Goal: Task Accomplishment & Management: Use online tool/utility

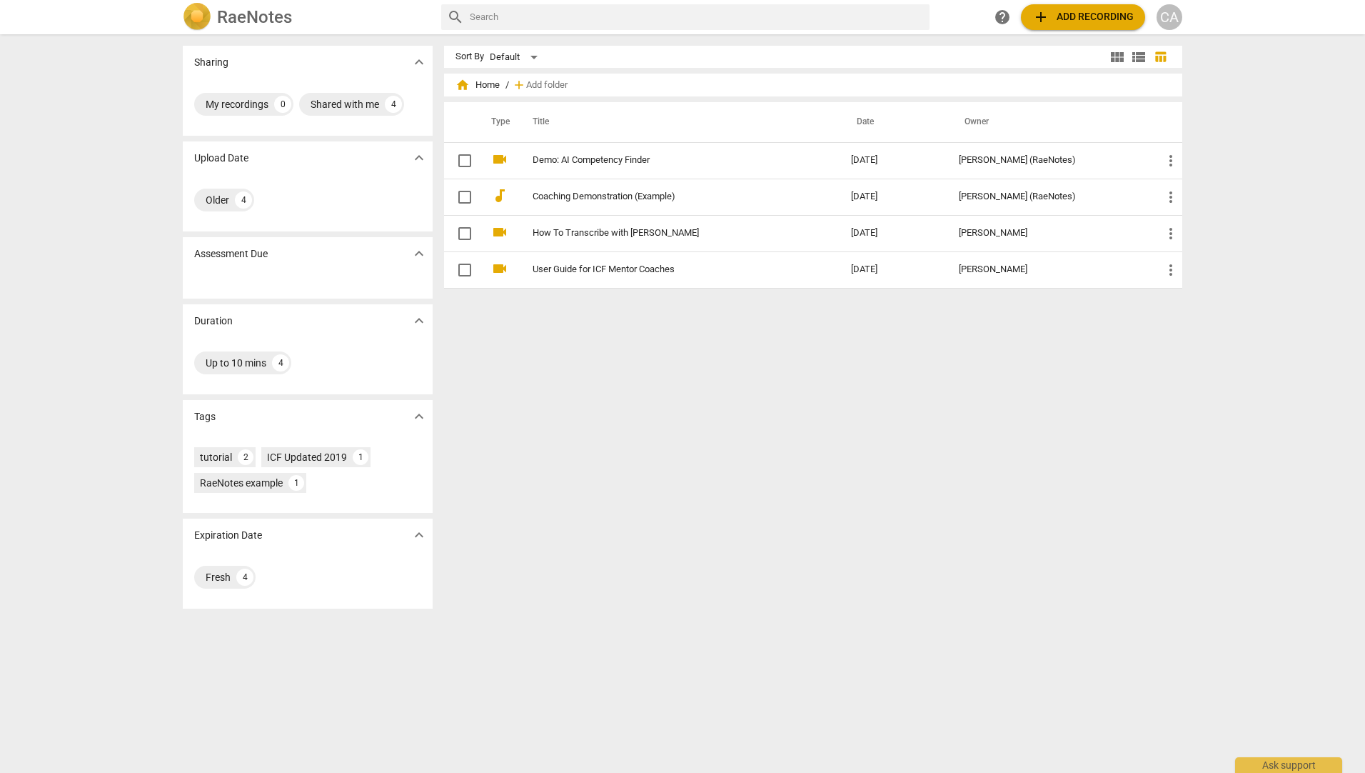
click at [591, 194] on link "Coaching Demonstration (Example)" at bounding box center [666, 196] width 267 height 11
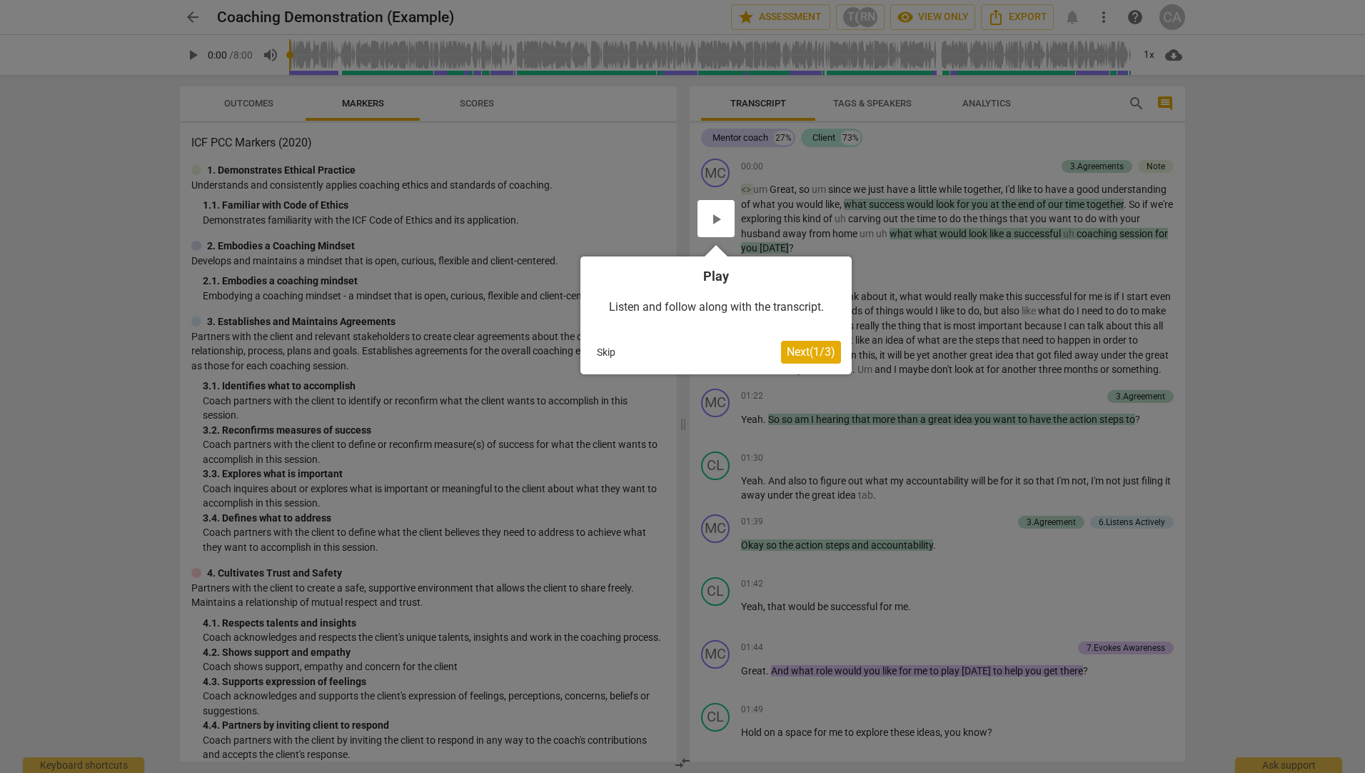
click at [787, 356] on span "Next ( 1 / 3 )" at bounding box center [811, 352] width 49 height 14
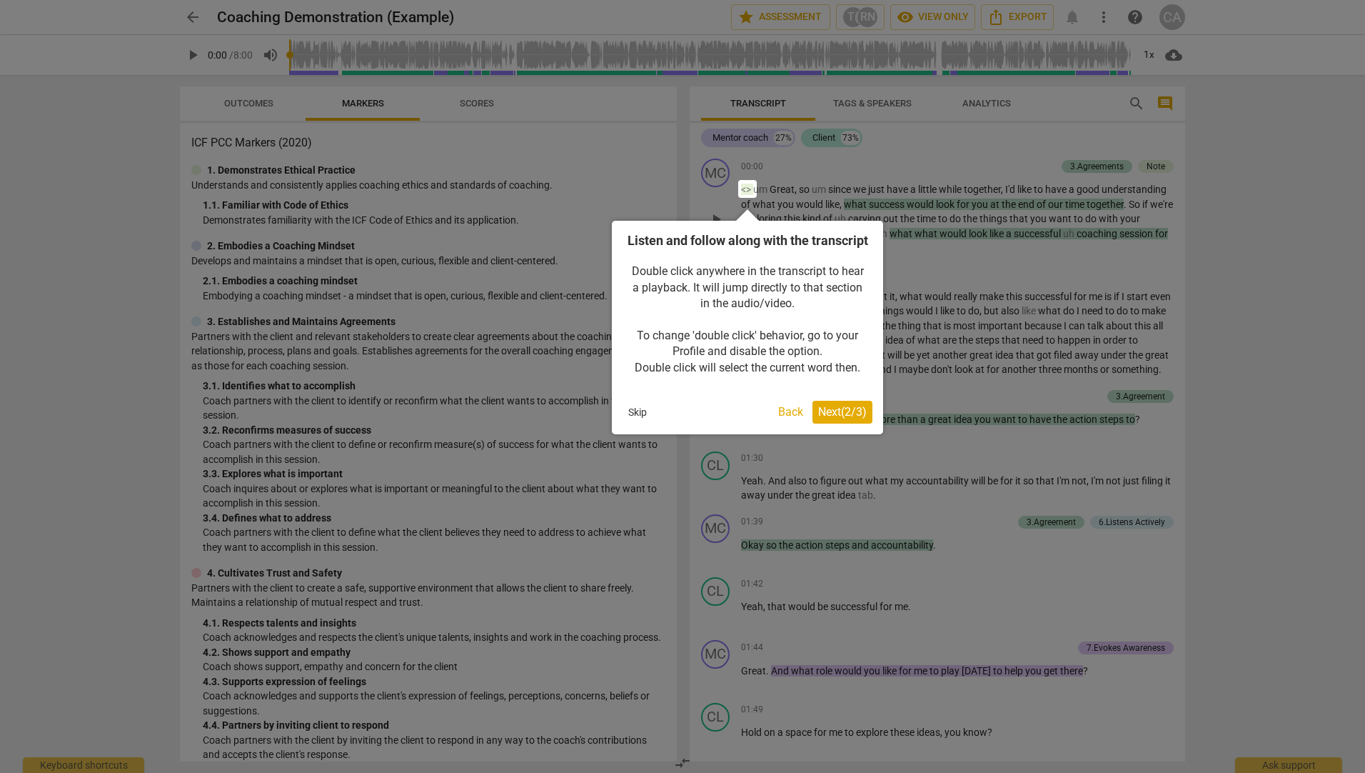
click at [829, 418] on span "Next ( 2 / 3 )" at bounding box center [842, 412] width 49 height 14
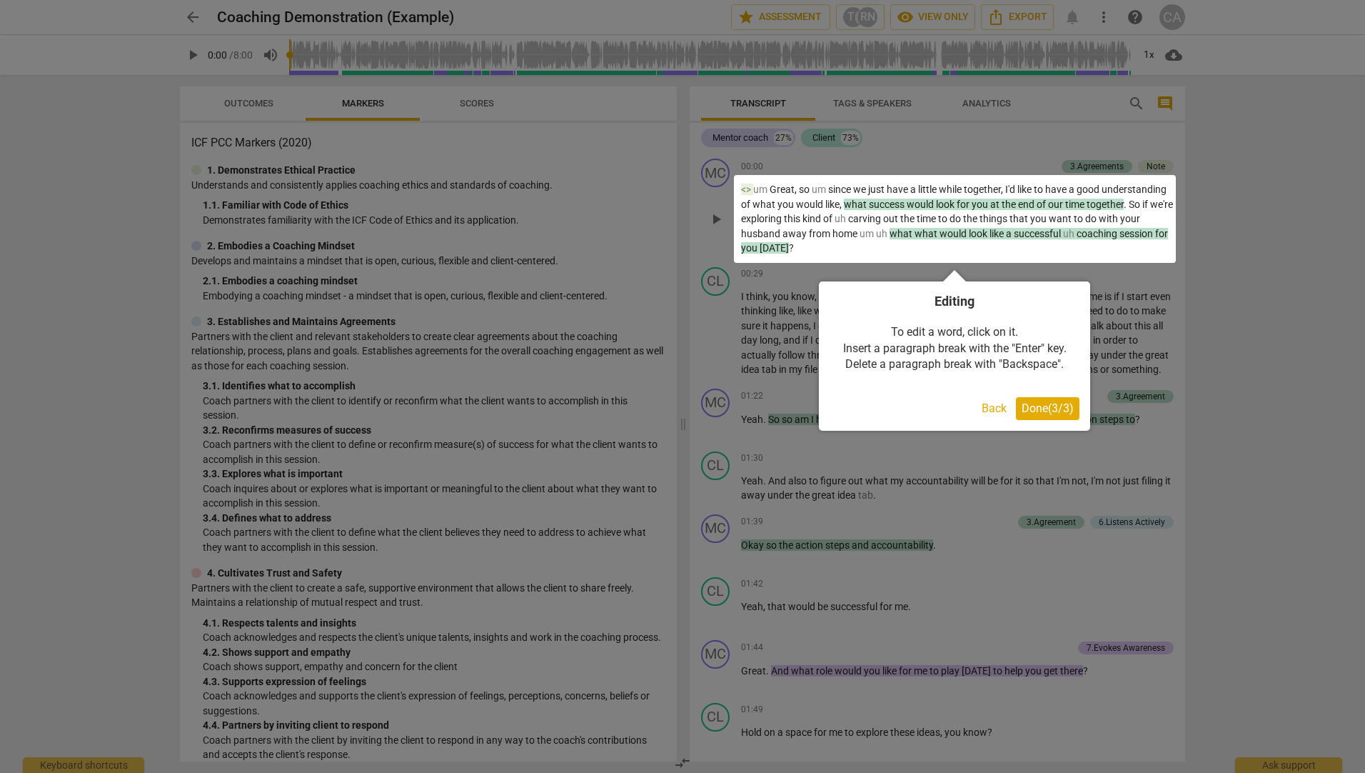
click at [1053, 376] on div "To edit a word, click on it. Insert a paragraph break with the "Enter" key. Del…" at bounding box center [955, 348] width 250 height 76
click at [1045, 410] on span "Done ( 3 / 3 )" at bounding box center [1048, 408] width 52 height 14
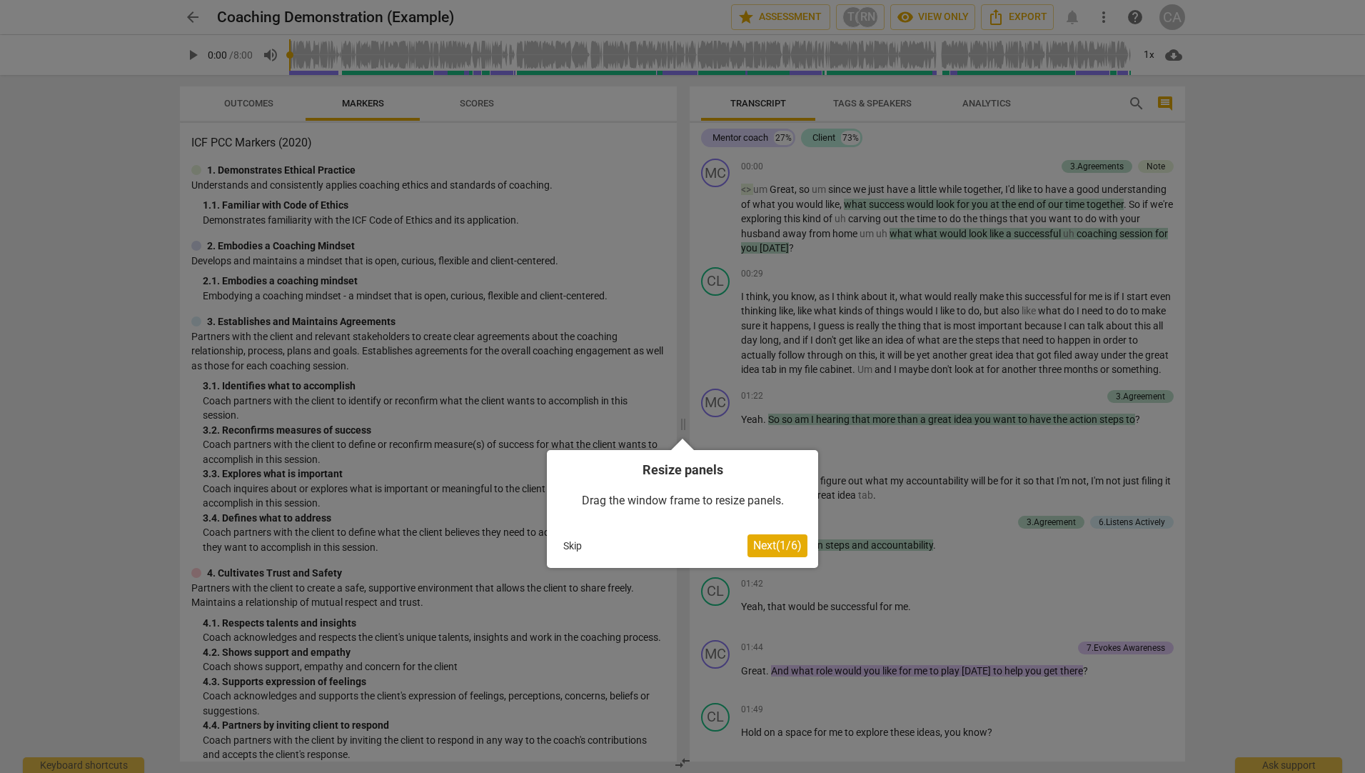
click at [774, 549] on span "Next ( 1 / 6 )" at bounding box center [777, 545] width 49 height 14
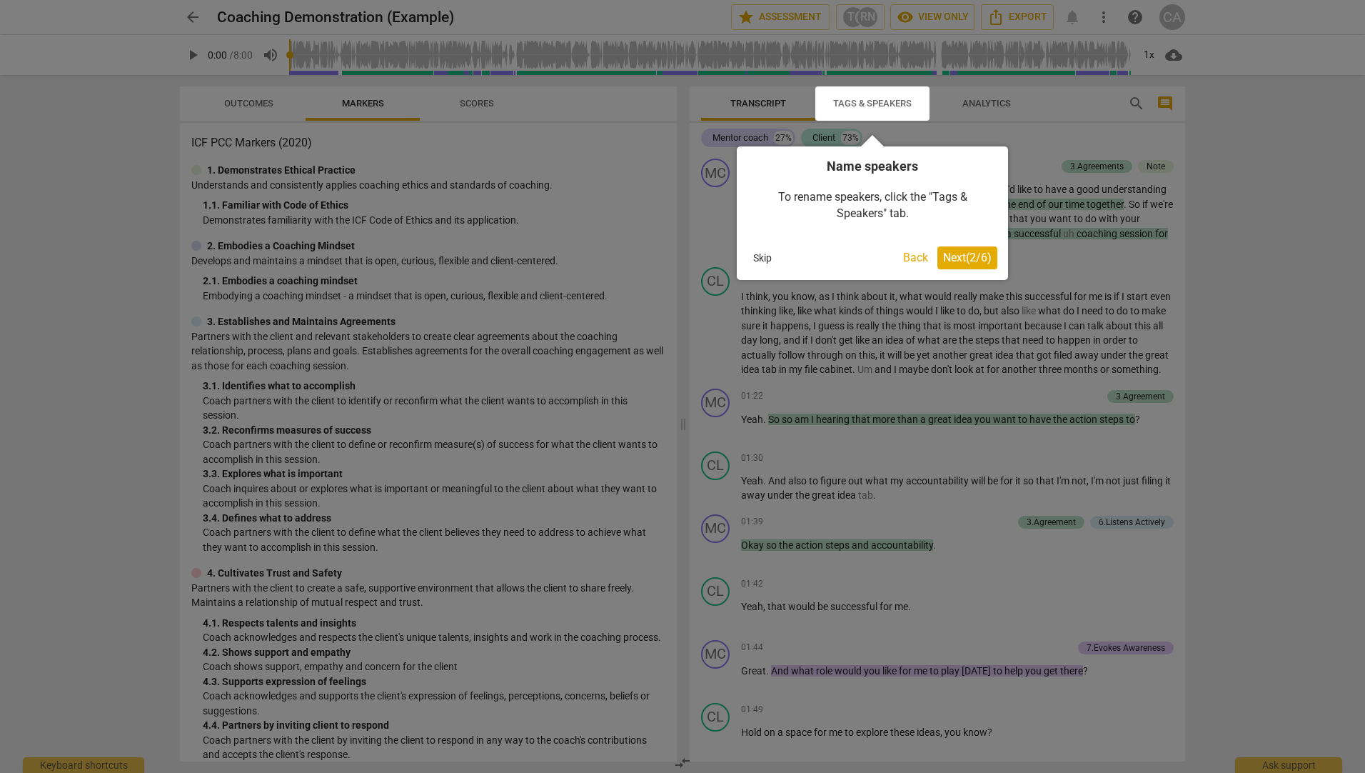
click at [952, 252] on span "Next ( 2 / 6 )" at bounding box center [967, 258] width 49 height 14
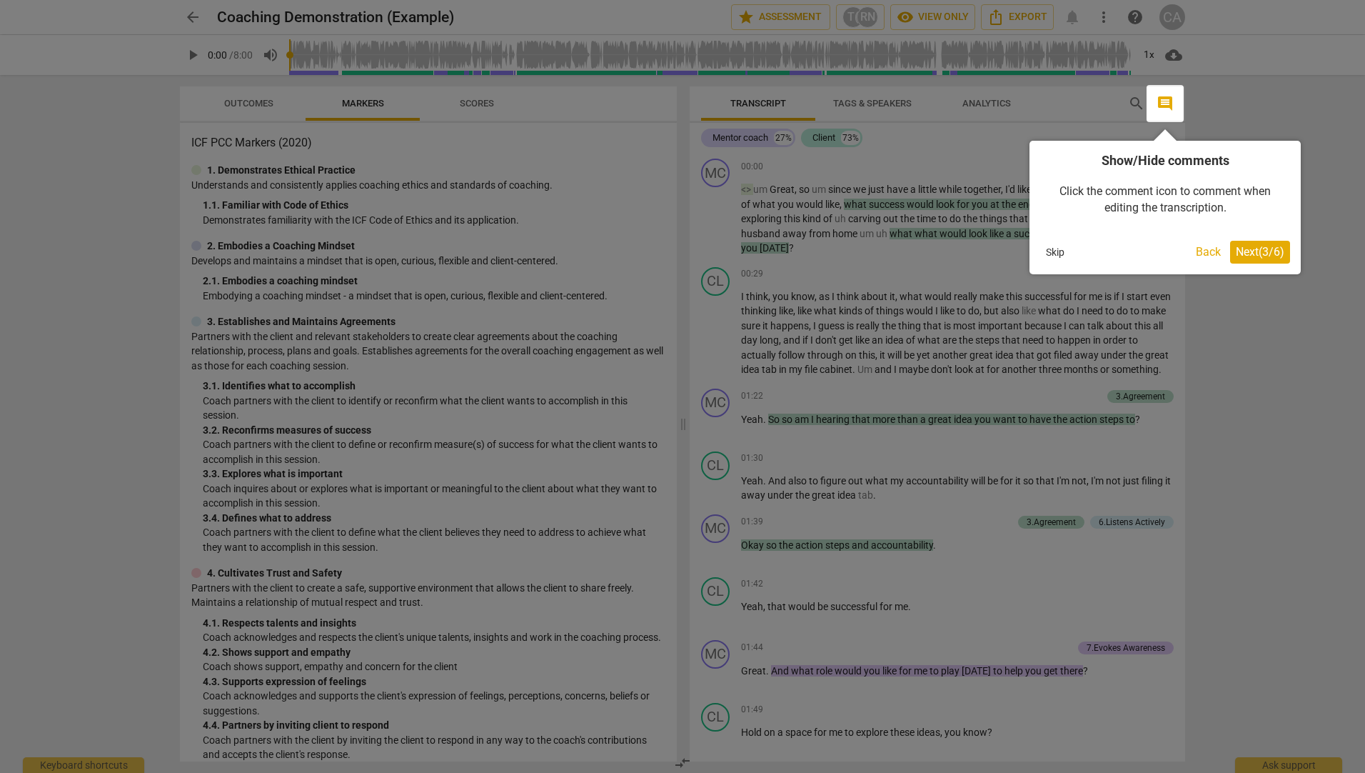
click at [1254, 256] on span "Next ( 3 / 6 )" at bounding box center [1260, 252] width 49 height 14
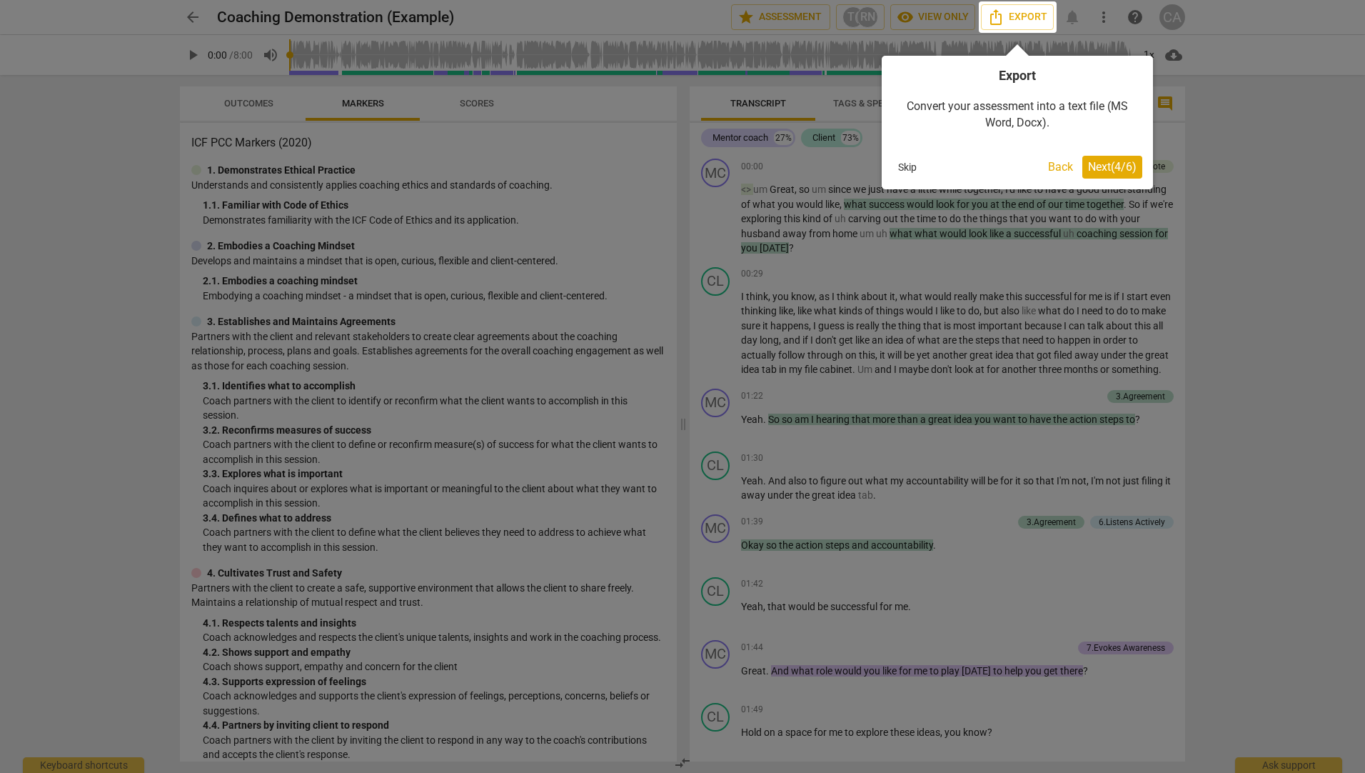
click at [1101, 168] on span "Next ( 4 / 6 )" at bounding box center [1112, 167] width 49 height 14
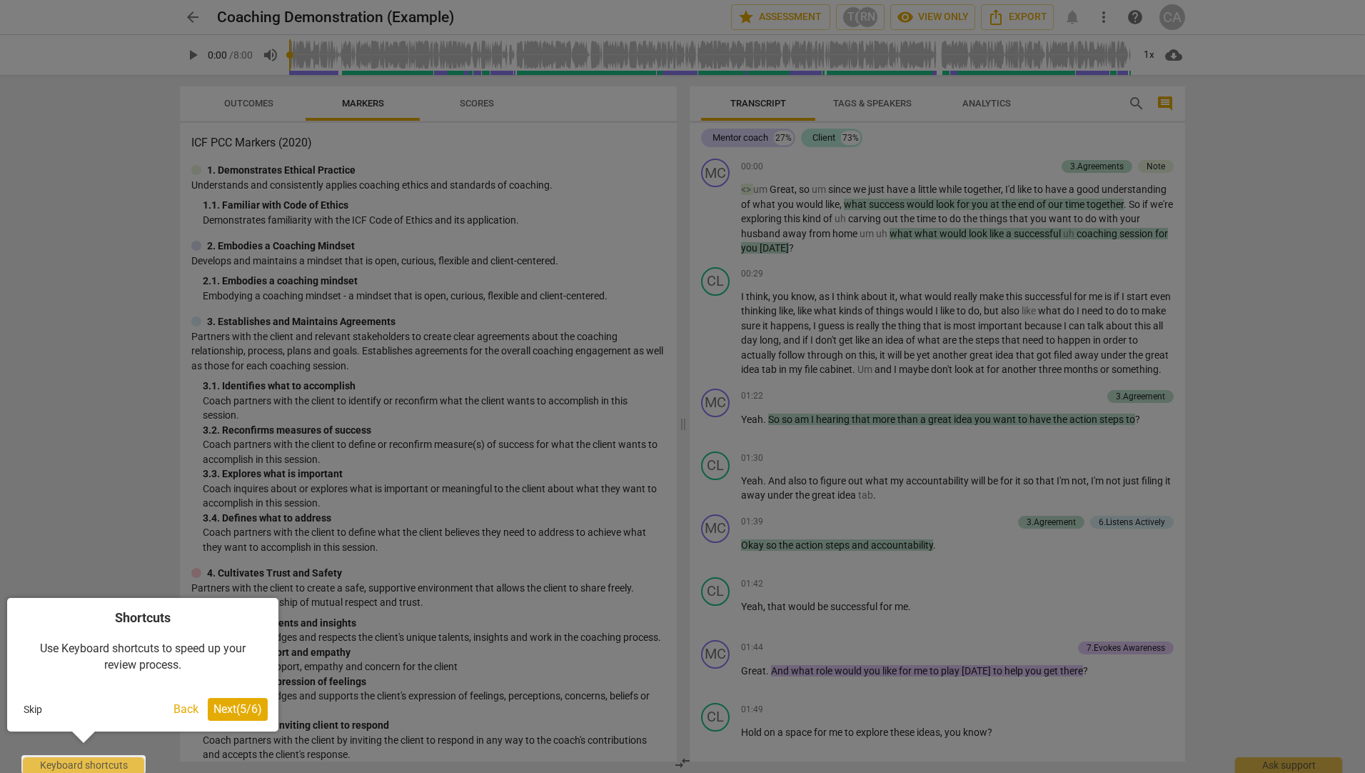
click at [374, 665] on div at bounding box center [682, 386] width 1365 height 773
click at [219, 718] on button "Next ( 5 / 6 )" at bounding box center [238, 709] width 60 height 23
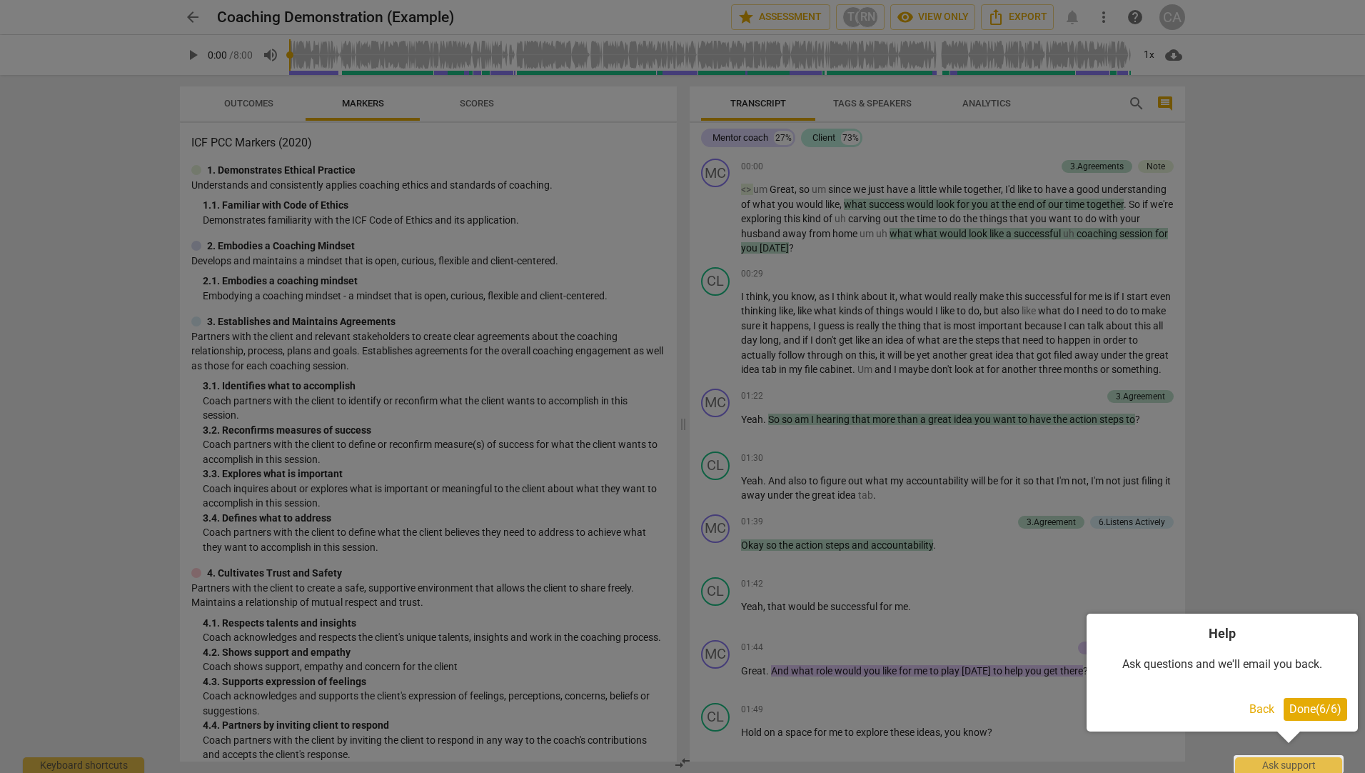
click at [1316, 710] on span "Done ( 6 / 6 )" at bounding box center [1316, 709] width 52 height 14
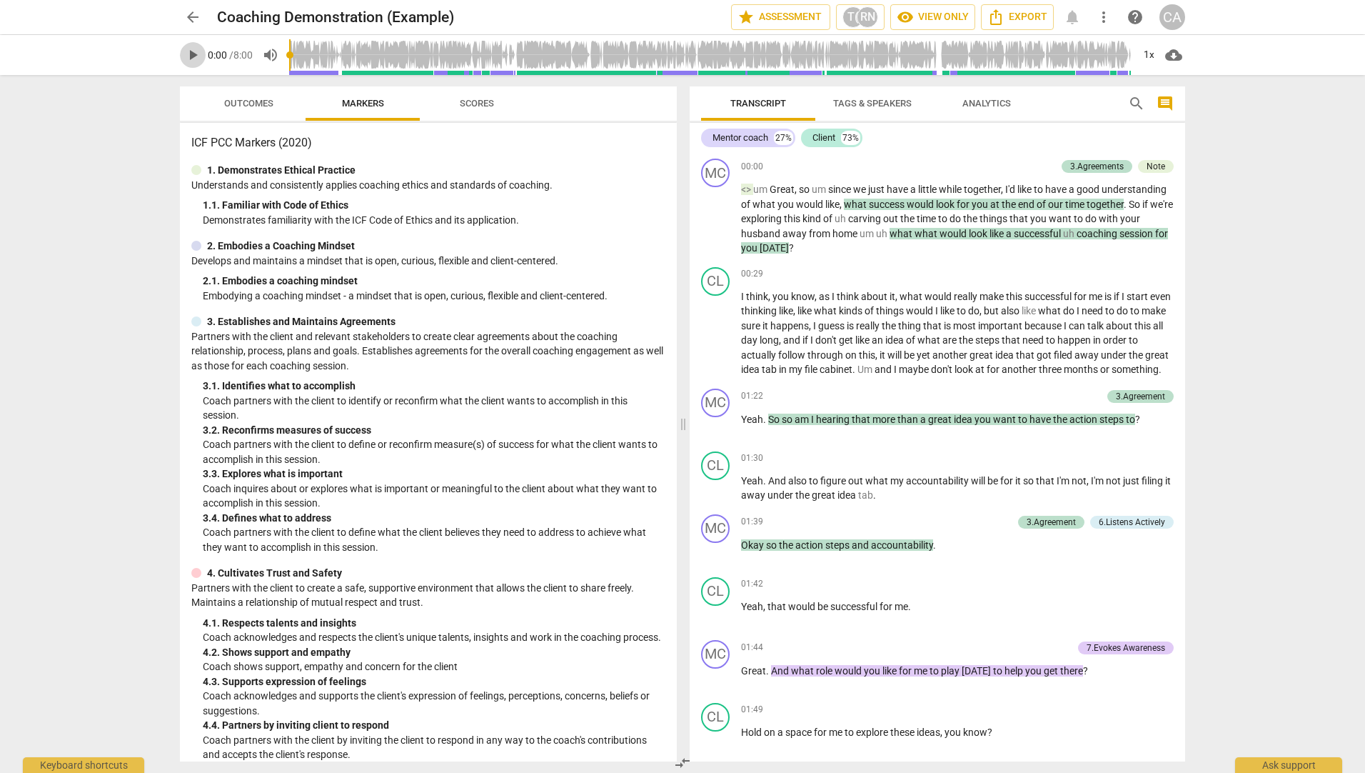
click at [195, 61] on span "play_arrow" at bounding box center [192, 54] width 17 height 17
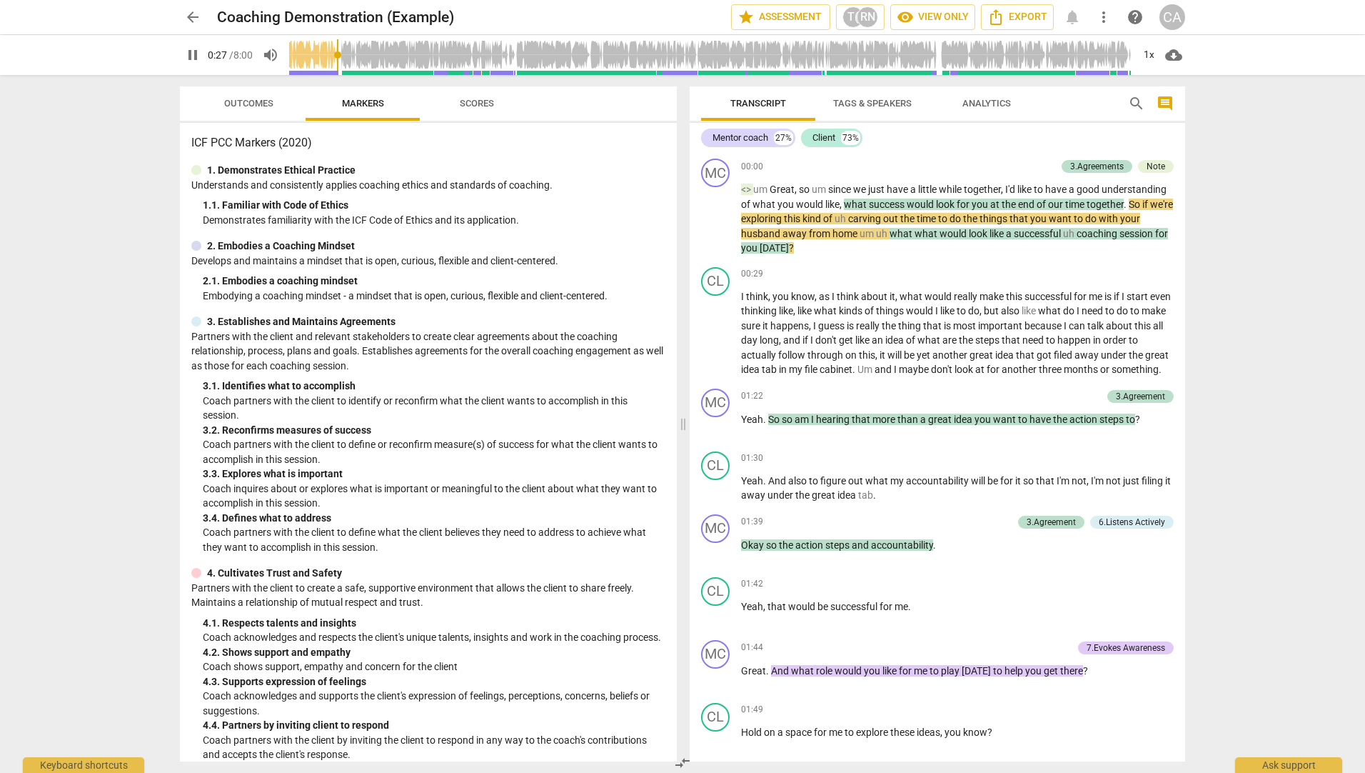
type input "28"
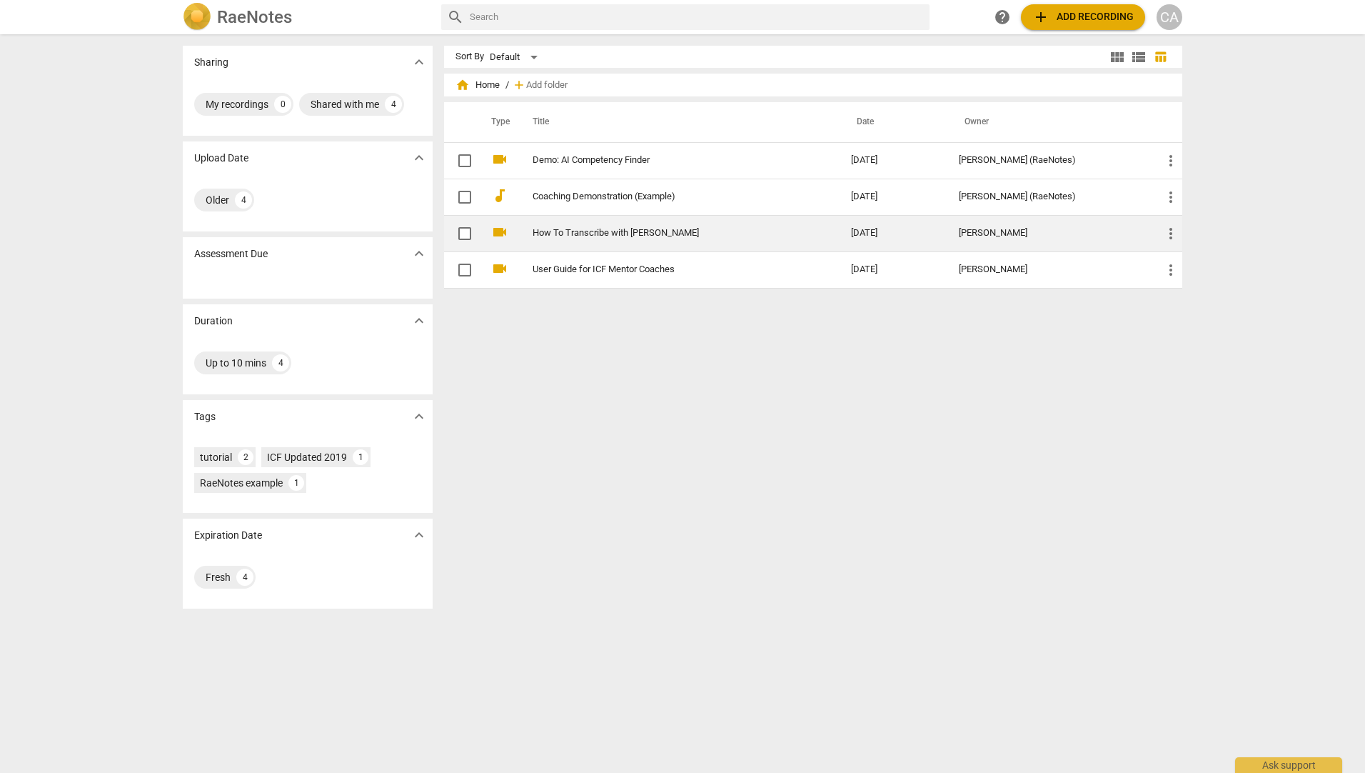
click at [595, 226] on td "How To Transcribe with [PERSON_NAME]" at bounding box center [678, 233] width 324 height 36
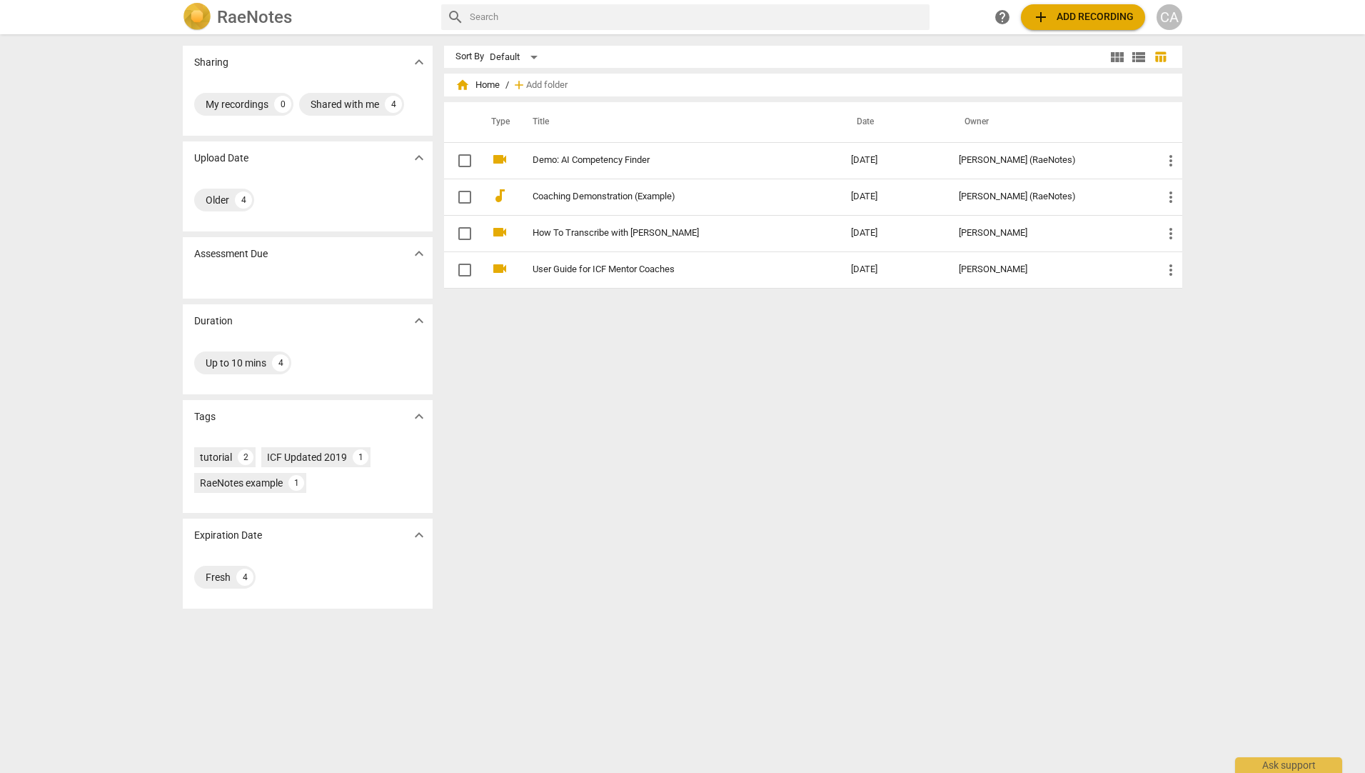
click at [1077, 6] on button "add Add recording" at bounding box center [1083, 17] width 124 height 26
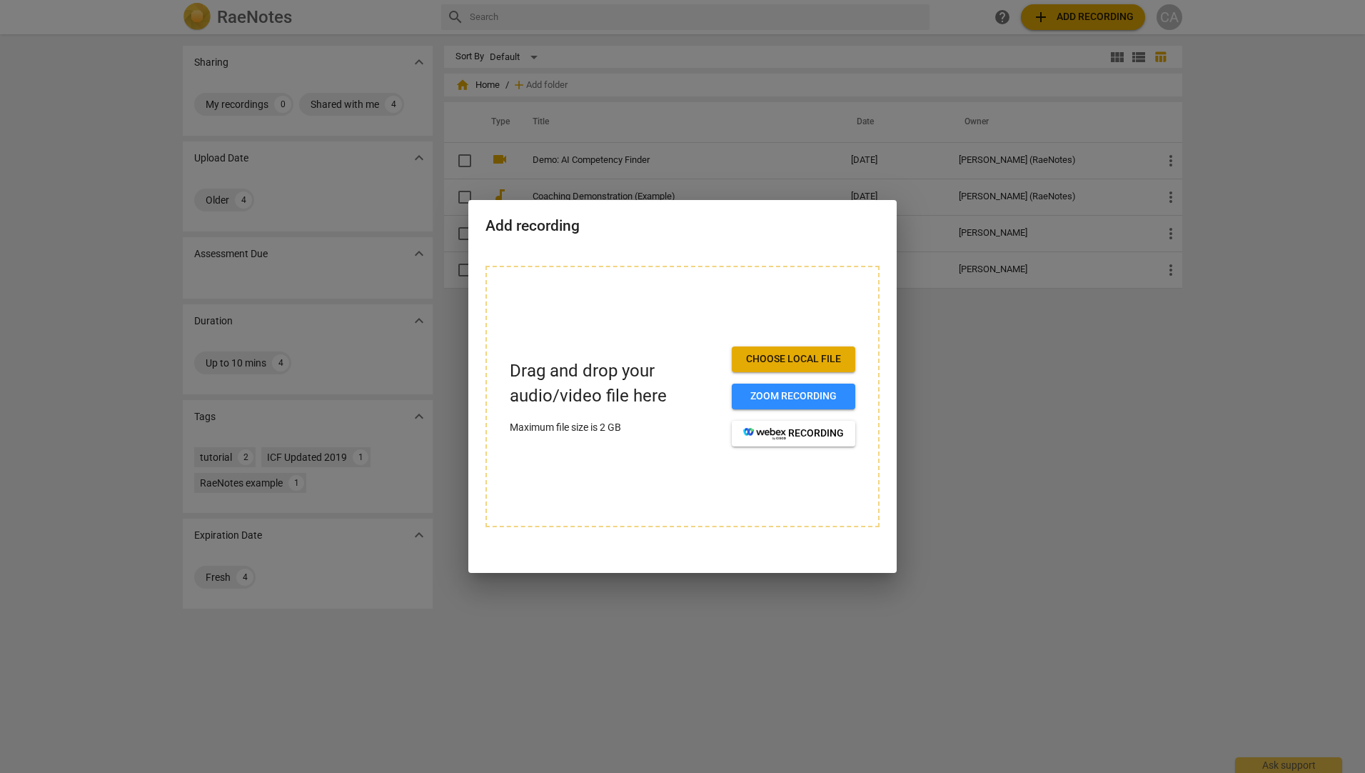
click at [1218, 540] on div at bounding box center [682, 386] width 1365 height 773
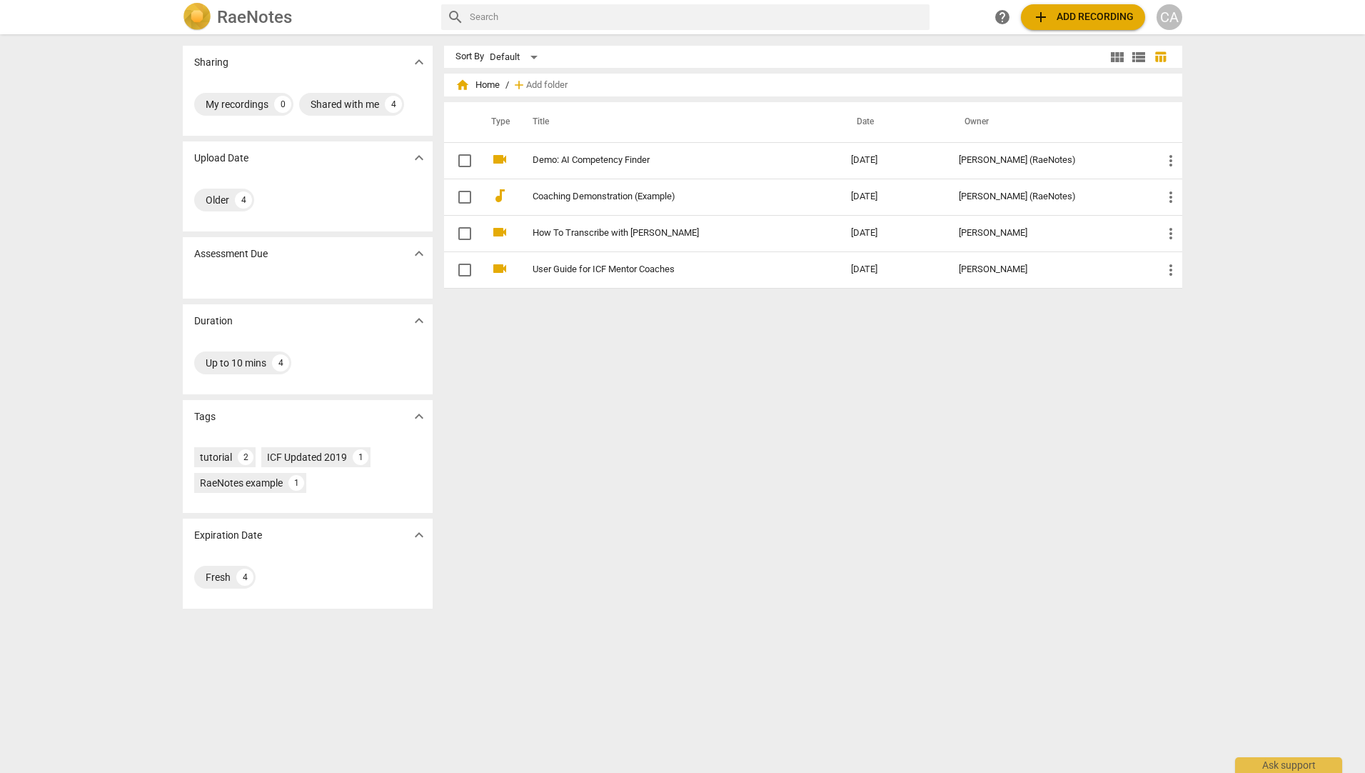
click at [997, 21] on span "help" at bounding box center [1002, 17] width 17 height 17
click at [1104, 21] on span "add Add recording" at bounding box center [1082, 17] width 101 height 17
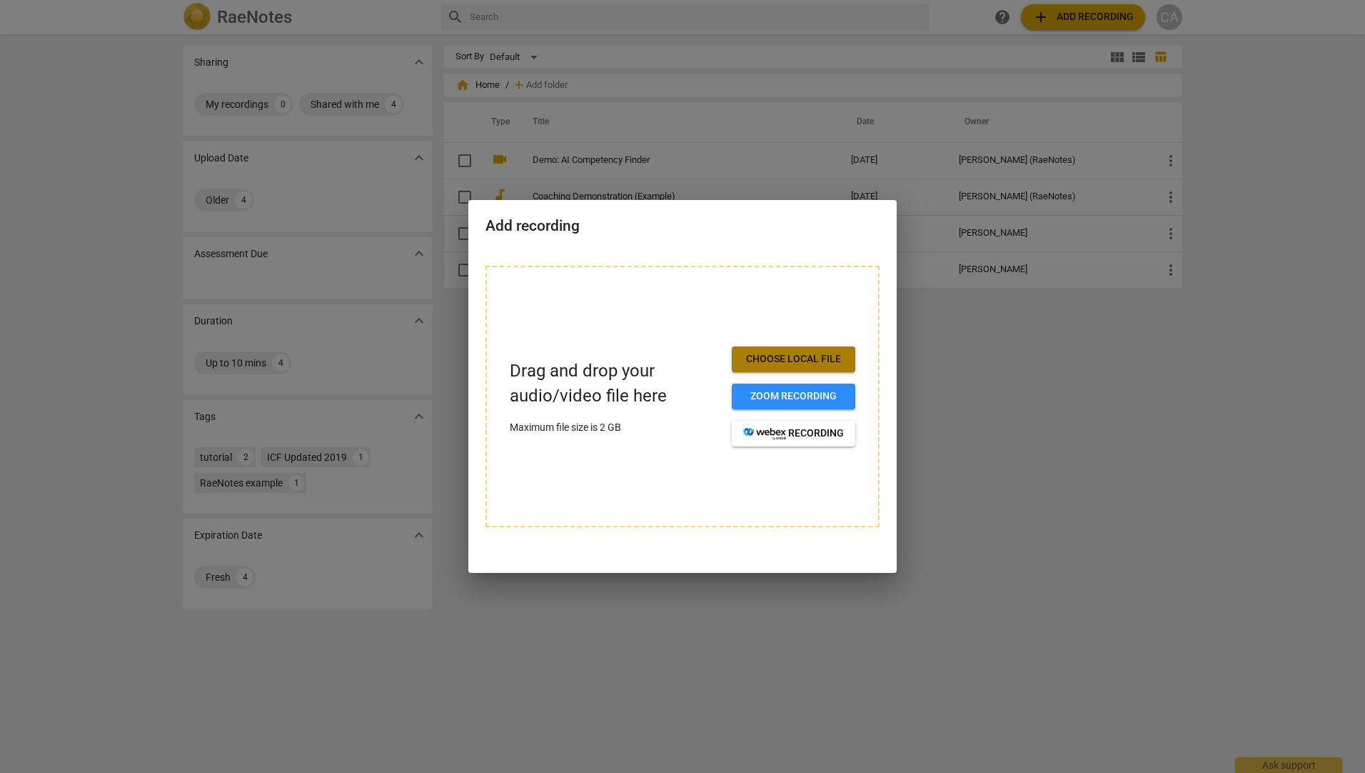
click at [804, 359] on span "Choose local file" at bounding box center [793, 359] width 101 height 14
click at [780, 364] on span "Choose local file" at bounding box center [793, 359] width 101 height 14
click at [795, 358] on span "Choose local file" at bounding box center [793, 359] width 101 height 14
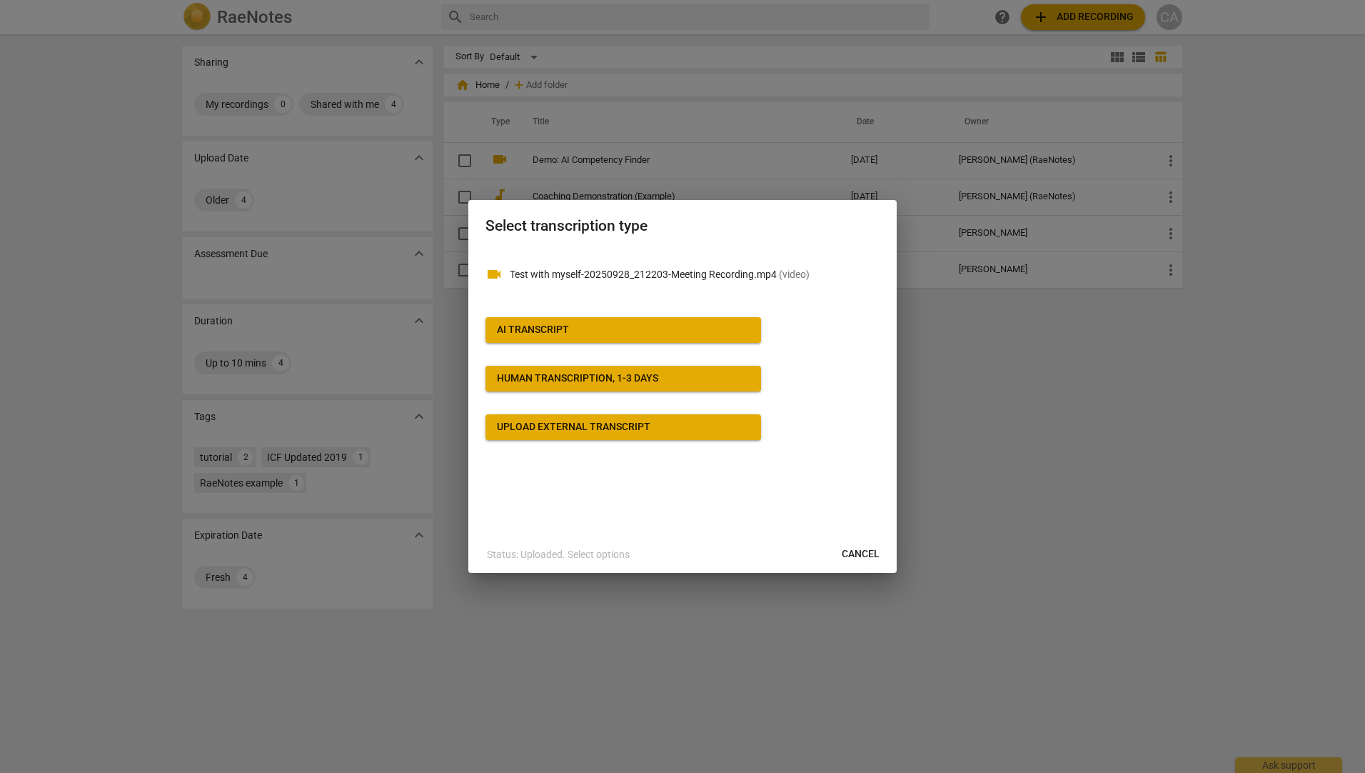
click at [654, 328] on span "AI Transcript" at bounding box center [623, 330] width 253 height 14
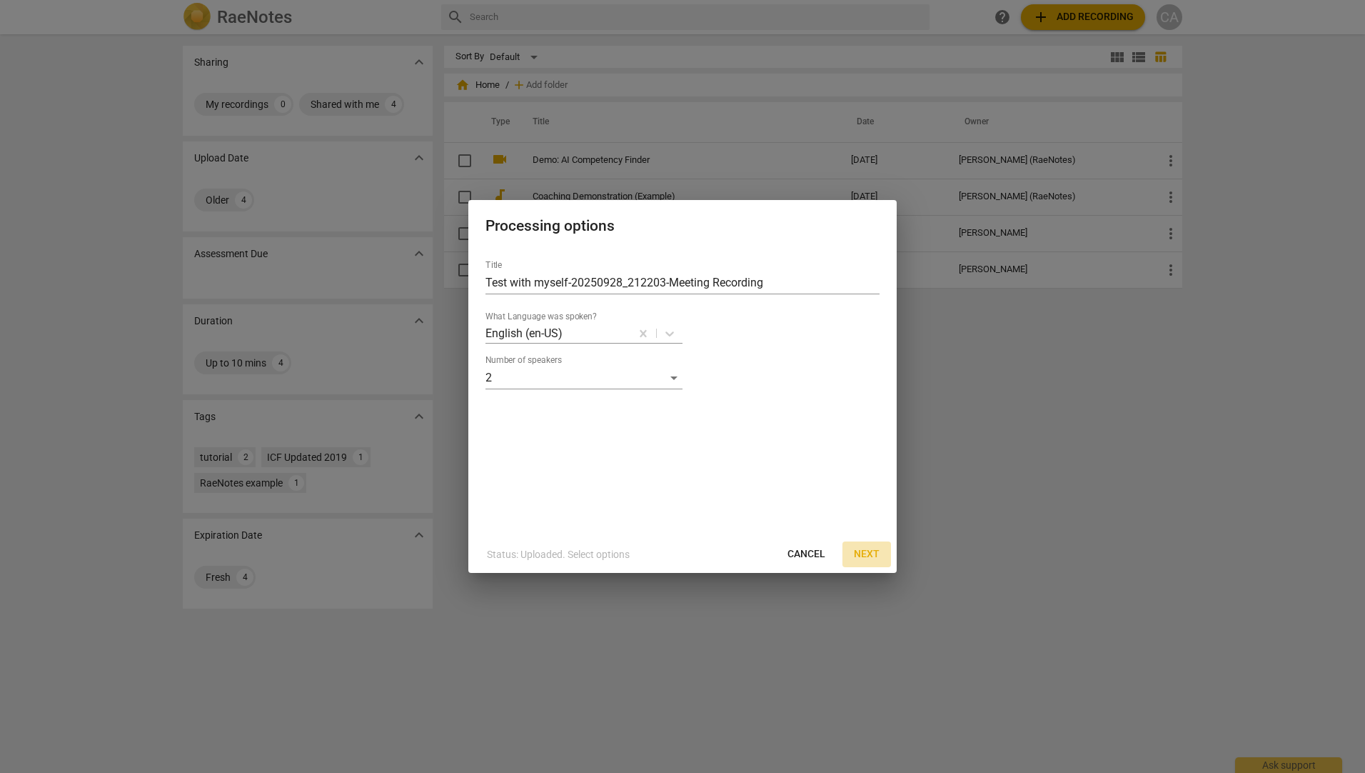
click at [878, 556] on span "Next" at bounding box center [867, 554] width 26 height 14
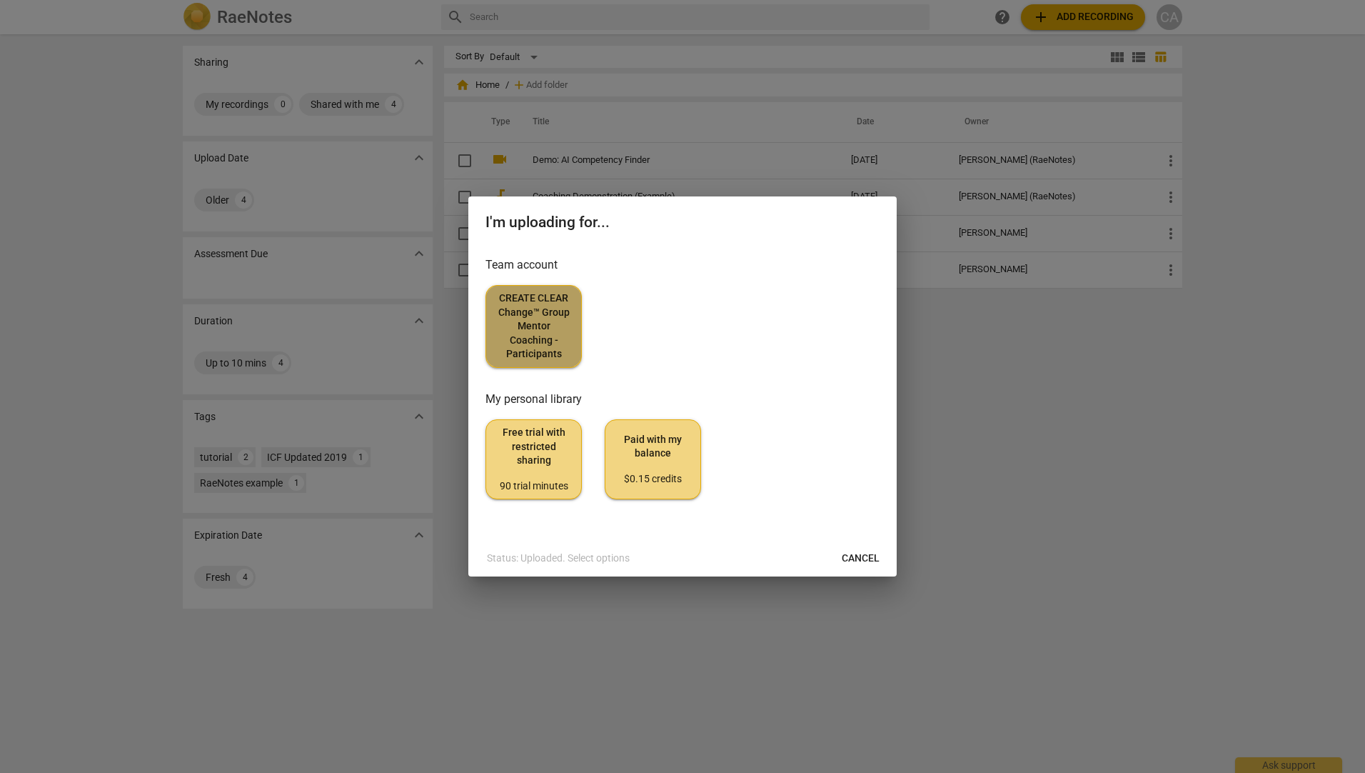
click at [536, 298] on span "CREATE CLEAR Change™ Group Mentor Coaching - Participants" at bounding box center [534, 326] width 72 height 70
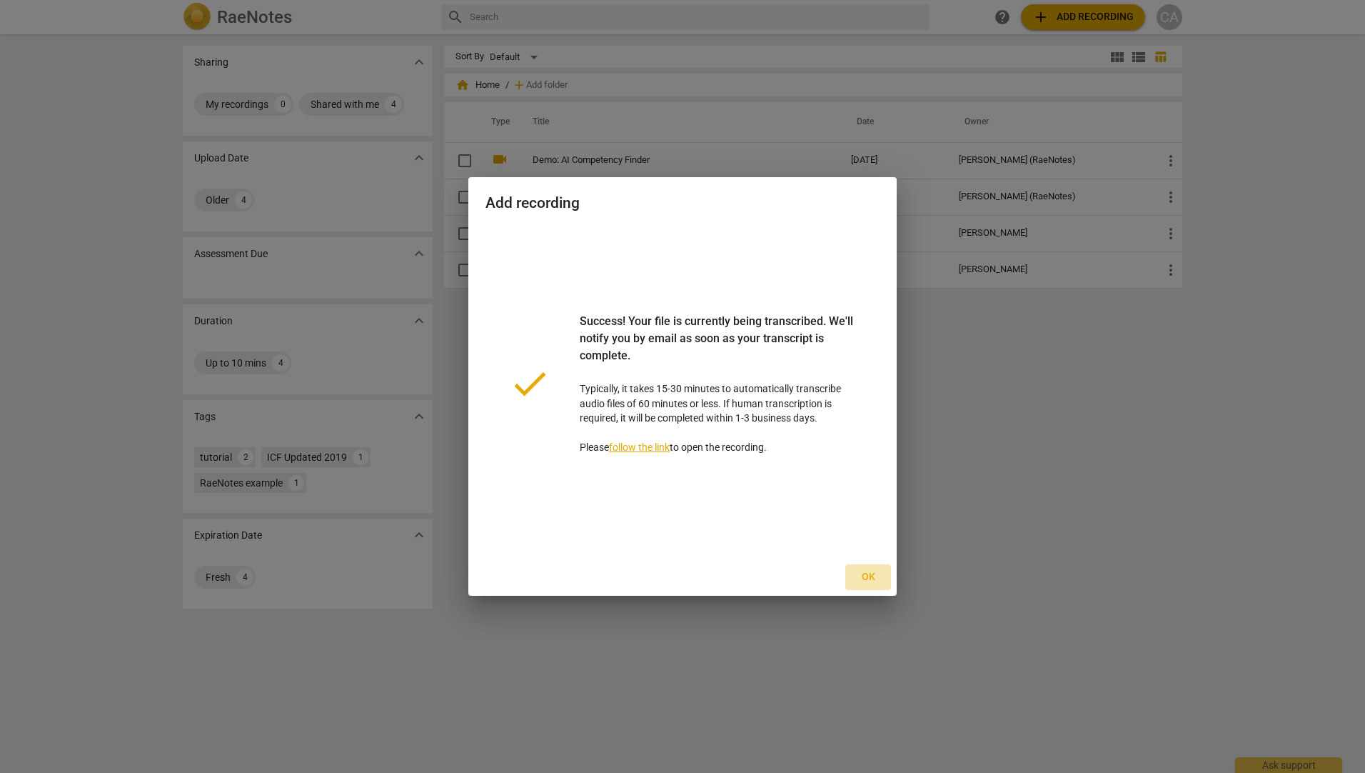
click at [870, 575] on span "Ok" at bounding box center [868, 577] width 23 height 14
